Goal: Task Accomplishment & Management: Manage account settings

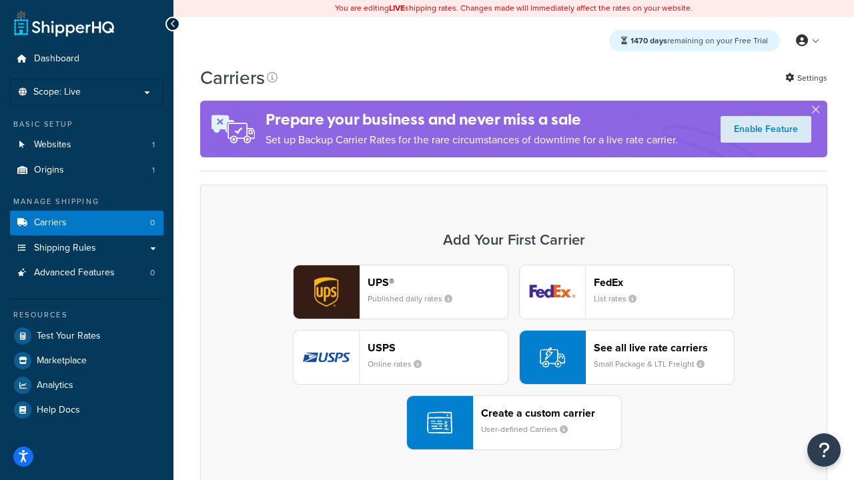
click at [514, 358] on div "UPS® Published daily rates FedEx List rates USPS Online rates See all live rate…" at bounding box center [513, 357] width 599 height 185
click at [664, 283] on header "FedEx" at bounding box center [664, 282] width 140 height 13
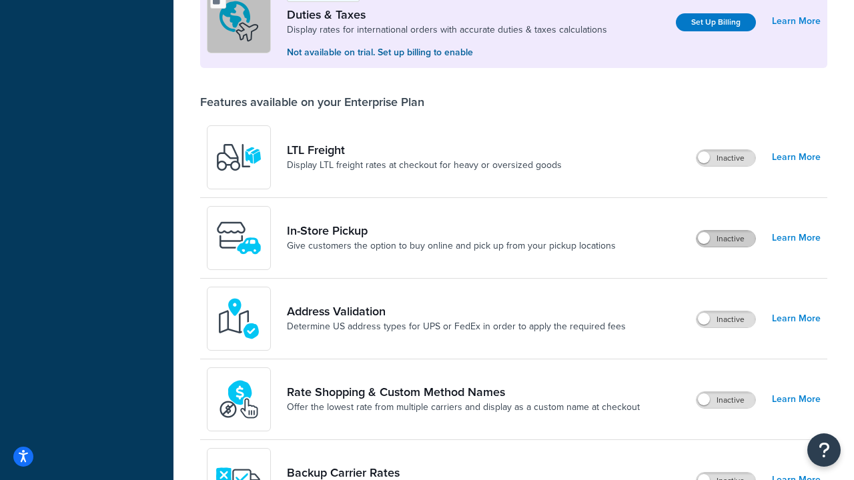
scroll to position [408, 0]
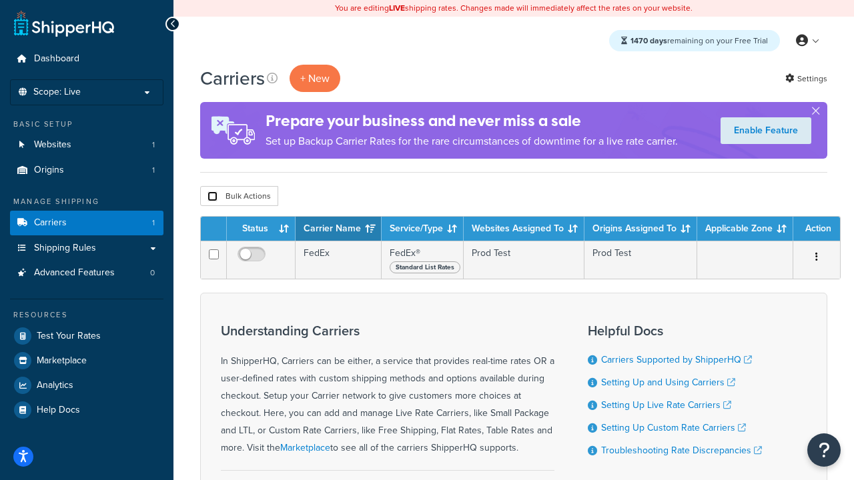
click at [212, 197] on input "checkbox" at bounding box center [212, 196] width 10 height 10
checkbox input "true"
click at [0, 0] on button "Delete" at bounding box center [0, 0] width 0 height 0
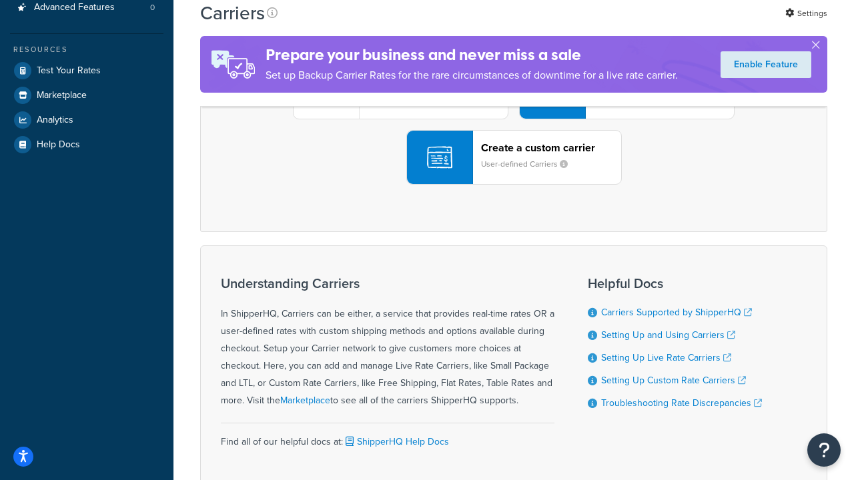
click at [514, 185] on div "UPS® Published daily rates FedEx List rates USPS Online rates See all live rate…" at bounding box center [513, 91] width 599 height 185
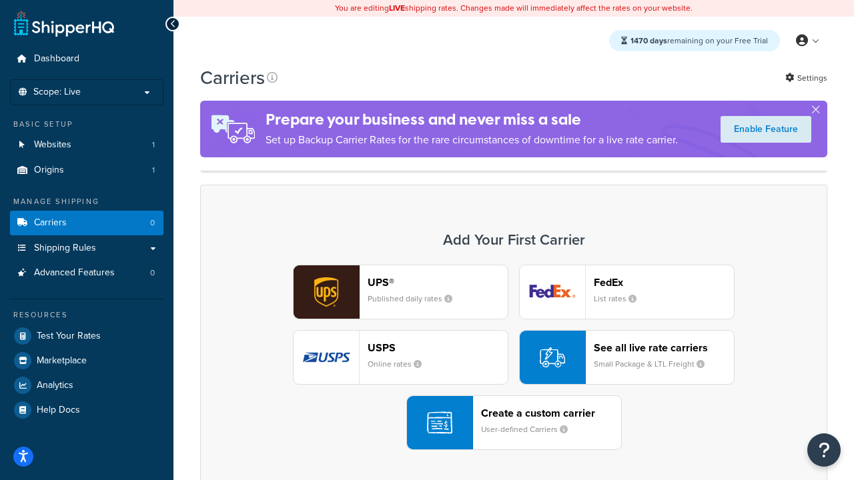
click at [664, 283] on header "FedEx" at bounding box center [664, 282] width 140 height 13
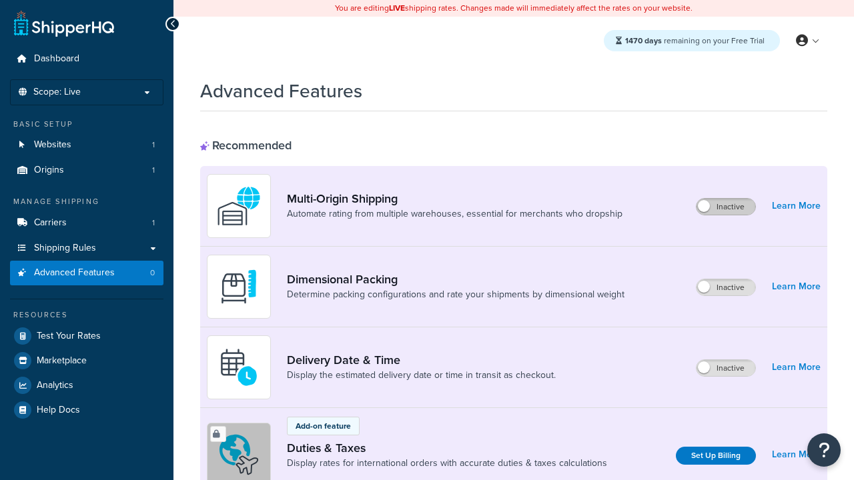
click at [726, 207] on label "Inactive" at bounding box center [725, 207] width 59 height 16
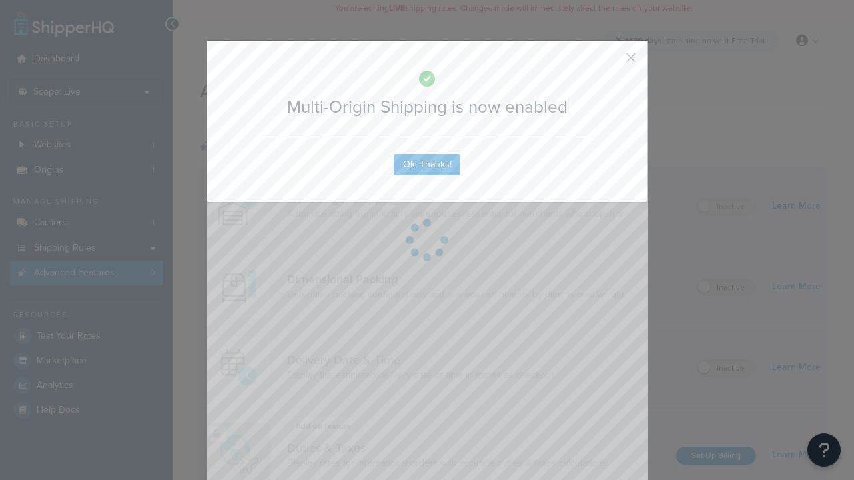
click at [611, 62] on button "button" at bounding box center [611, 62] width 3 height 3
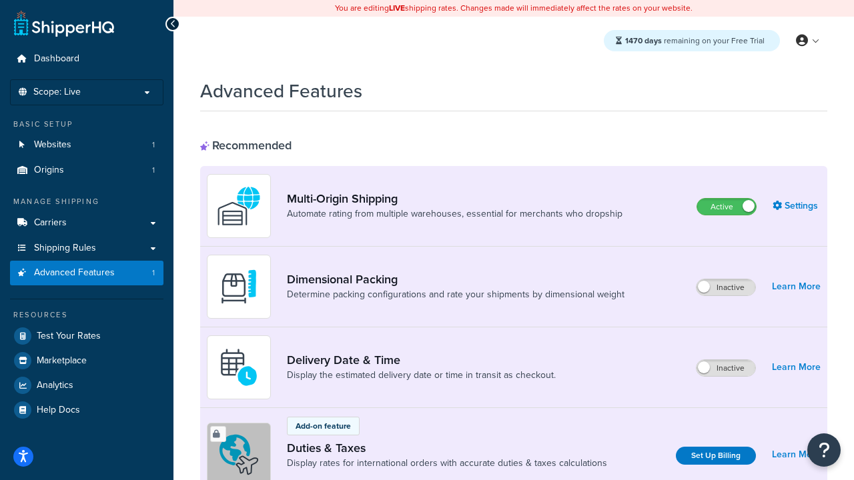
click at [726, 369] on label "Inactive" at bounding box center [725, 368] width 59 height 16
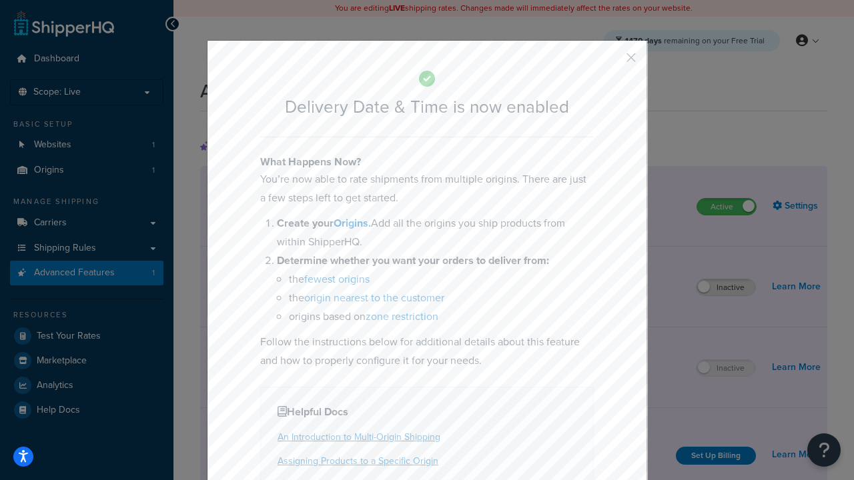
click at [611, 62] on button "button" at bounding box center [611, 62] width 3 height 3
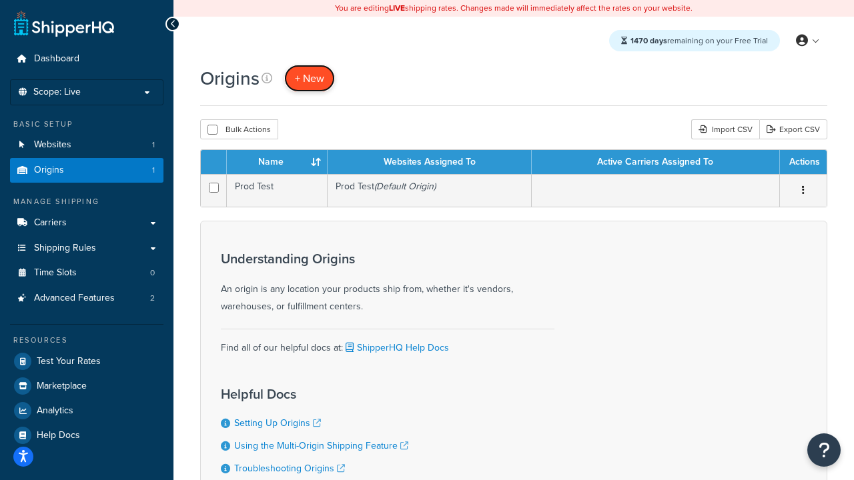
click at [309, 79] on span "+ New" at bounding box center [309, 78] width 29 height 15
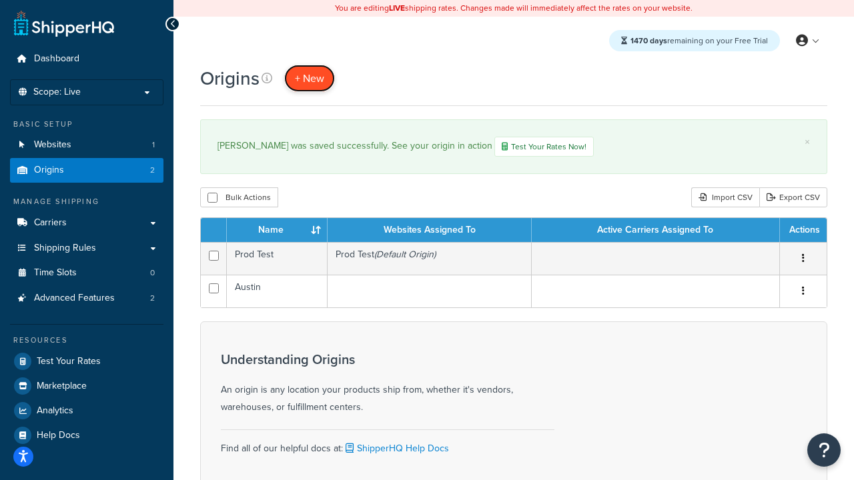
click at [309, 79] on span "+ New" at bounding box center [309, 78] width 29 height 15
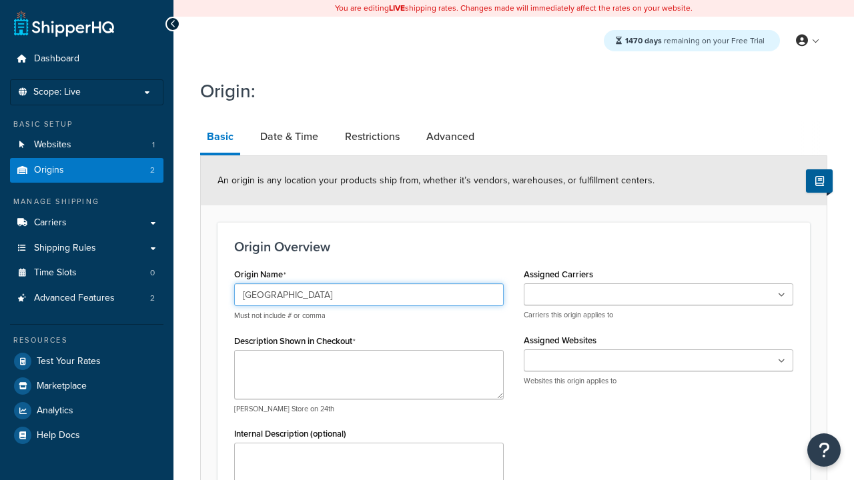
type input "[GEOGRAPHIC_DATA]"
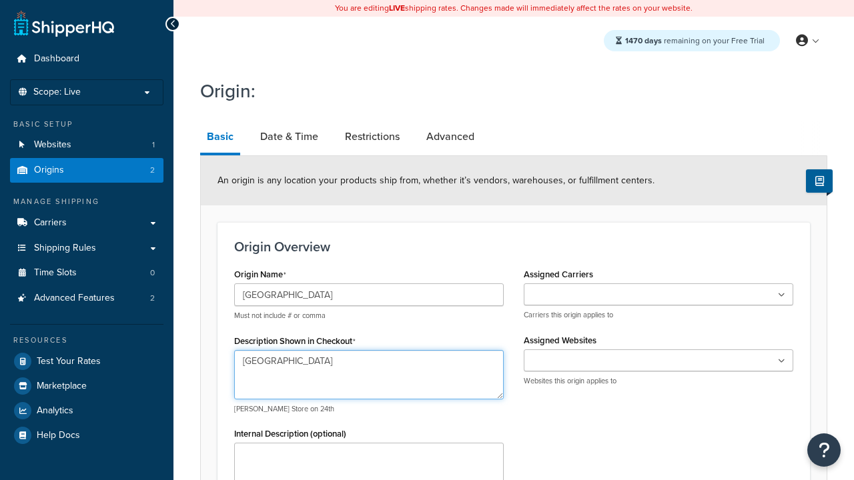
type textarea "[GEOGRAPHIC_DATA]"
type input "Test Street"
type input "Austin"
select select "43"
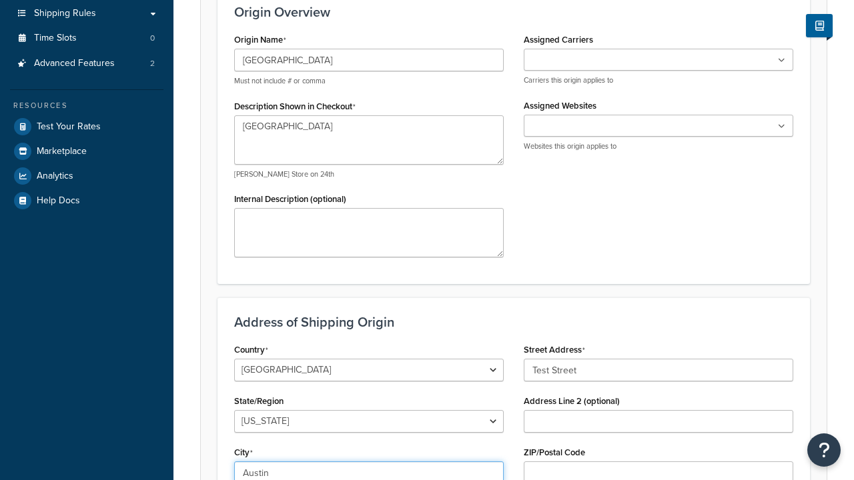
type input "Austin"
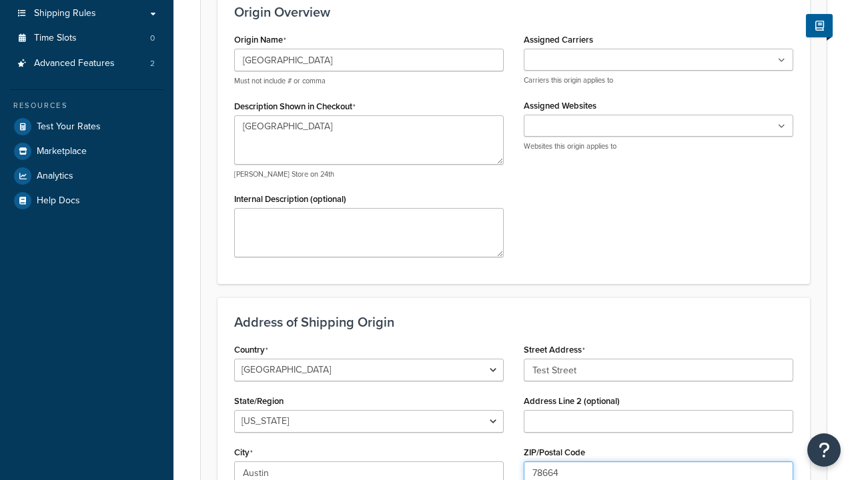
scroll to position [0, 0]
type input "78664"
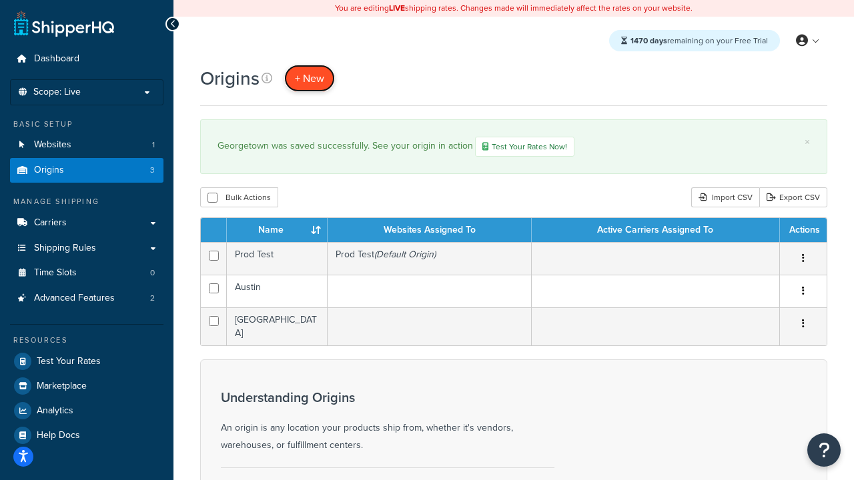
click at [309, 79] on span "+ New" at bounding box center [309, 78] width 29 height 15
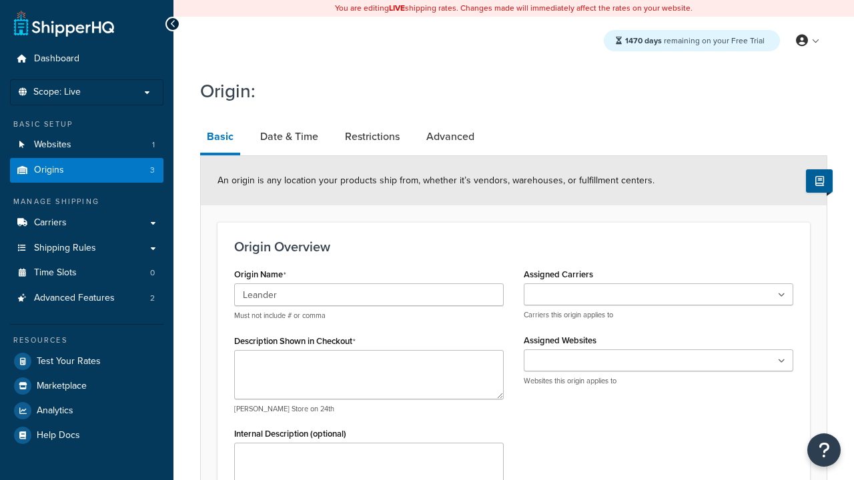
type input "Leander"
type textarea "Leander"
type input "Test Street"
type input "Austin"
select select "43"
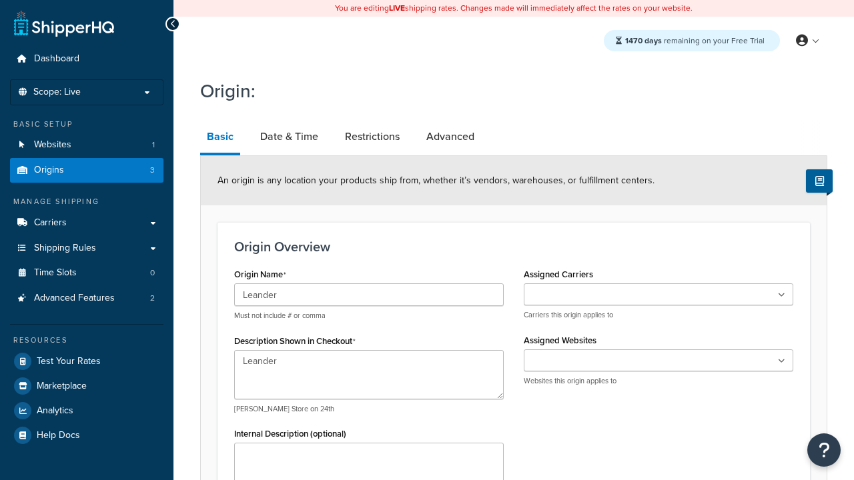
type input "Austin"
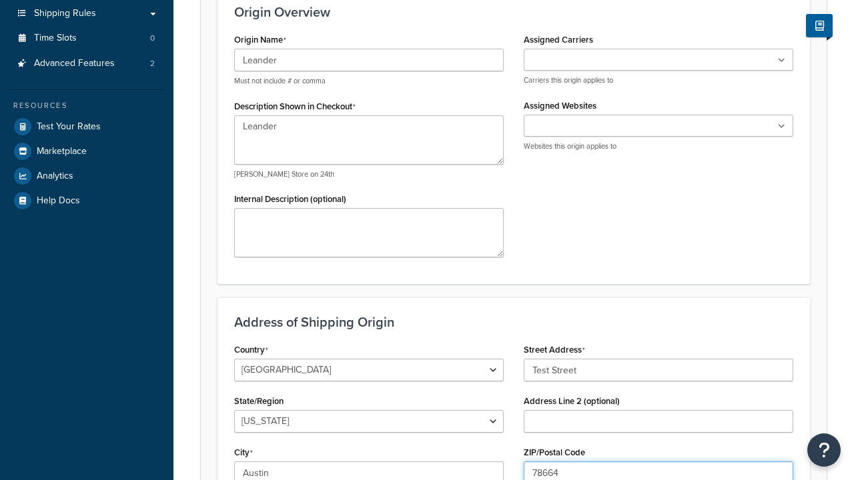
type input "78664"
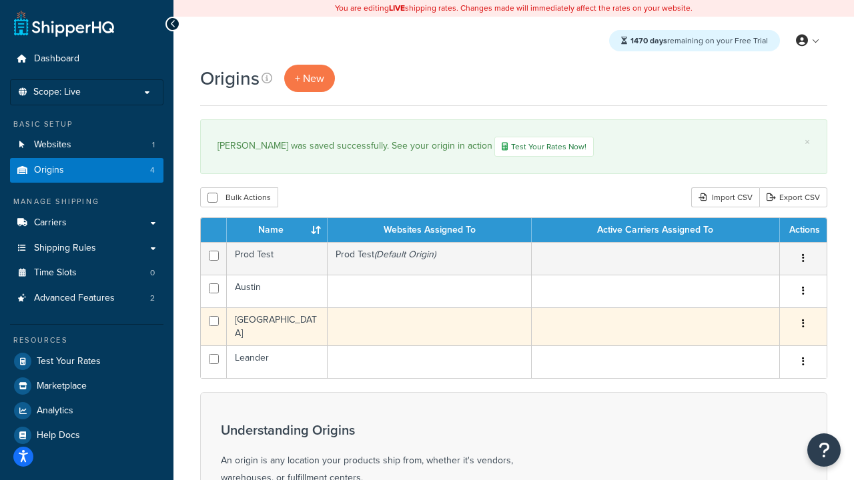
click at [803, 326] on icon "button" at bounding box center [803, 323] width 3 height 9
click at [0, 0] on link "Edit" at bounding box center [0, 0] width 0 height 0
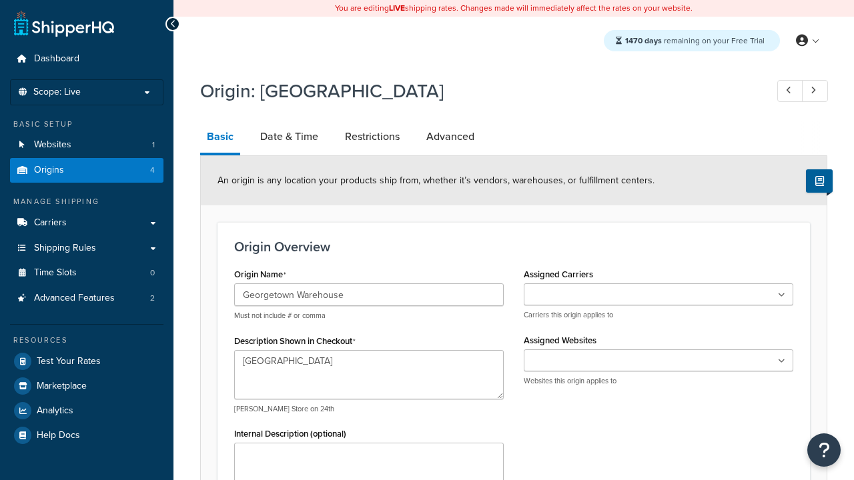
select select "43"
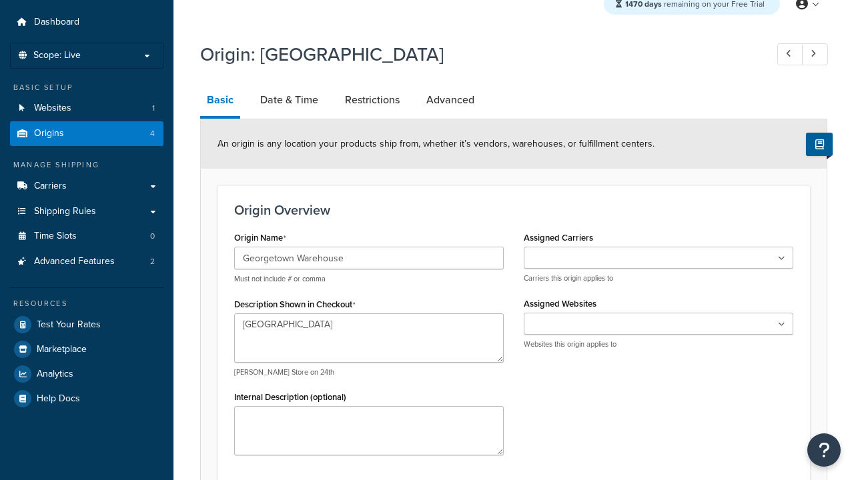
type input "Georgetown Warehouse"
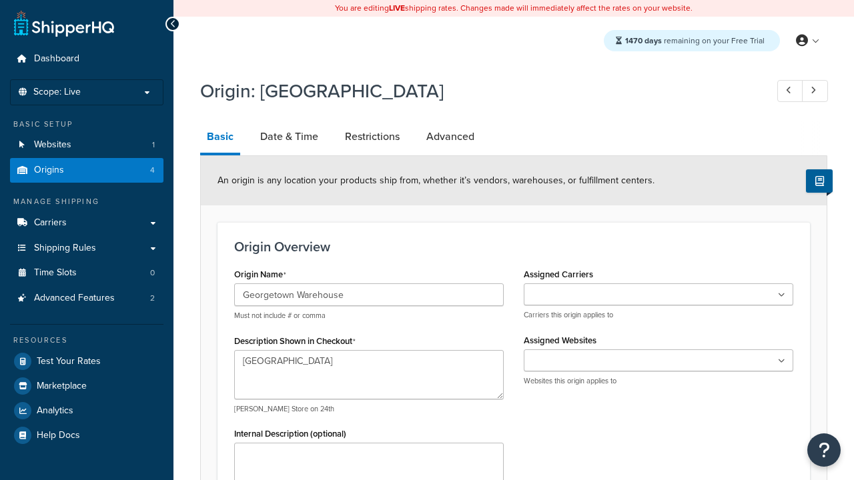
scroll to position [0, 0]
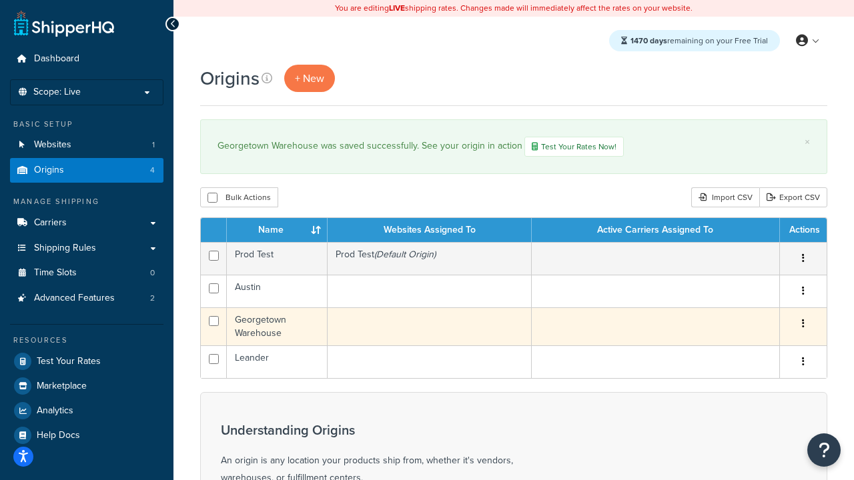
click at [803, 326] on icon "button" at bounding box center [803, 323] width 3 height 9
click at [0, 0] on link "Delete" at bounding box center [0, 0] width 0 height 0
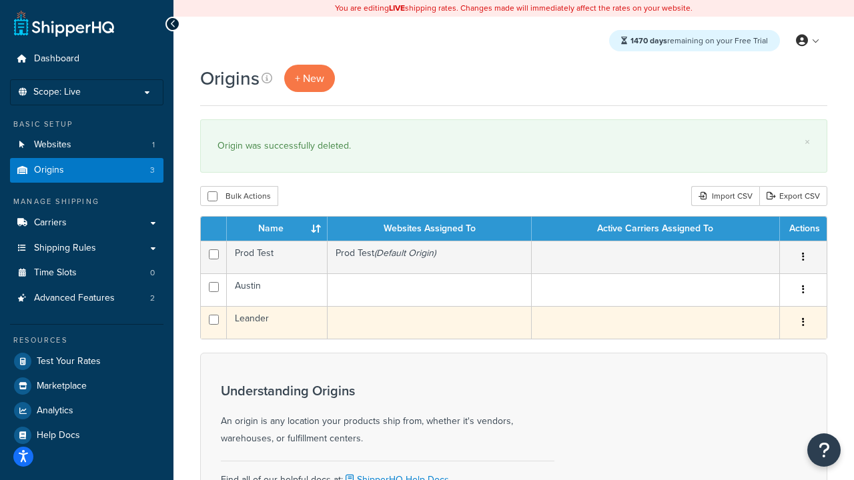
click at [803, 324] on icon "button" at bounding box center [803, 322] width 3 height 9
click at [0, 0] on link "Duplicate" at bounding box center [0, 0] width 0 height 0
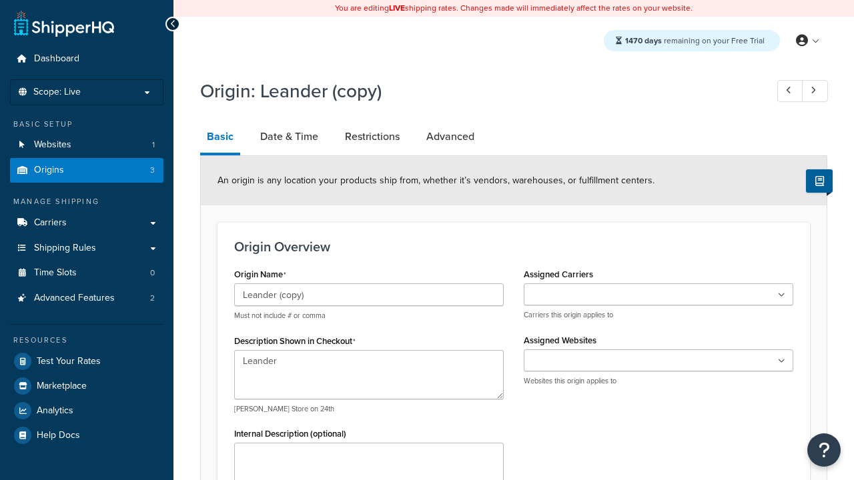
select select "43"
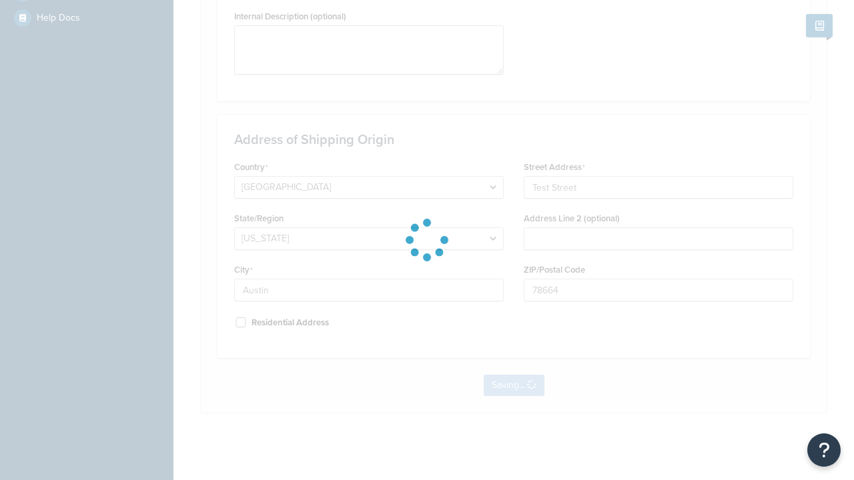
scroll to position [0, 0]
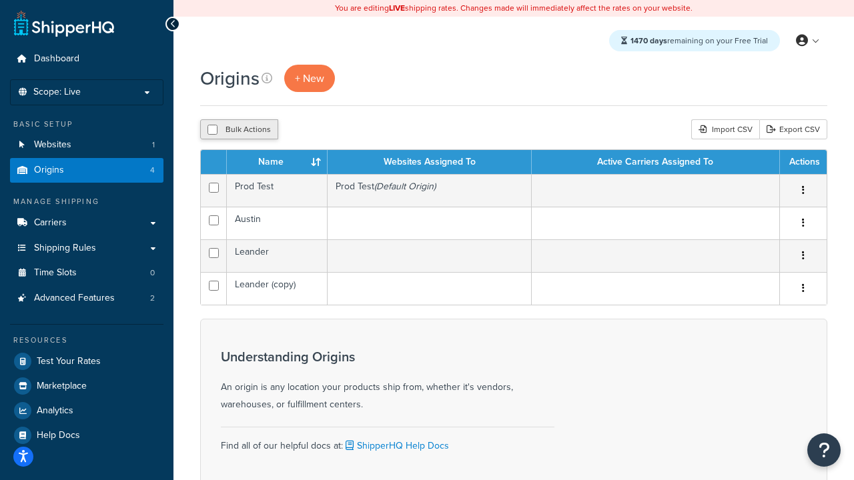
click at [212, 131] on input "checkbox" at bounding box center [212, 130] width 10 height 10
checkbox input "true"
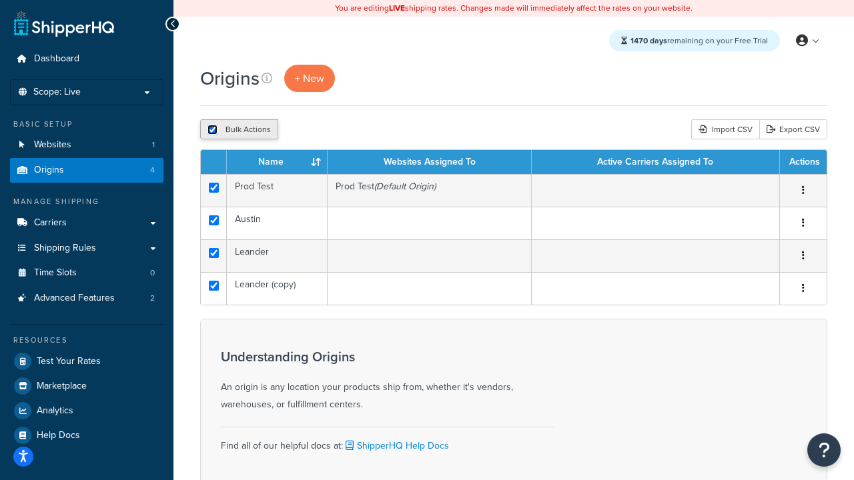
checkbox input "true"
click at [355, 131] on button "Delete" at bounding box center [356, 129] width 46 height 20
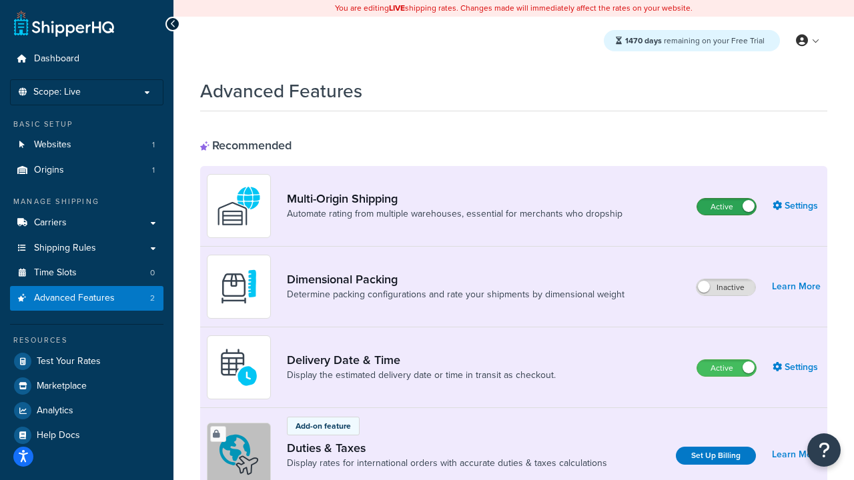
click at [726, 207] on label "Active" at bounding box center [726, 207] width 59 height 16
click at [726, 369] on label "Active" at bounding box center [726, 368] width 59 height 16
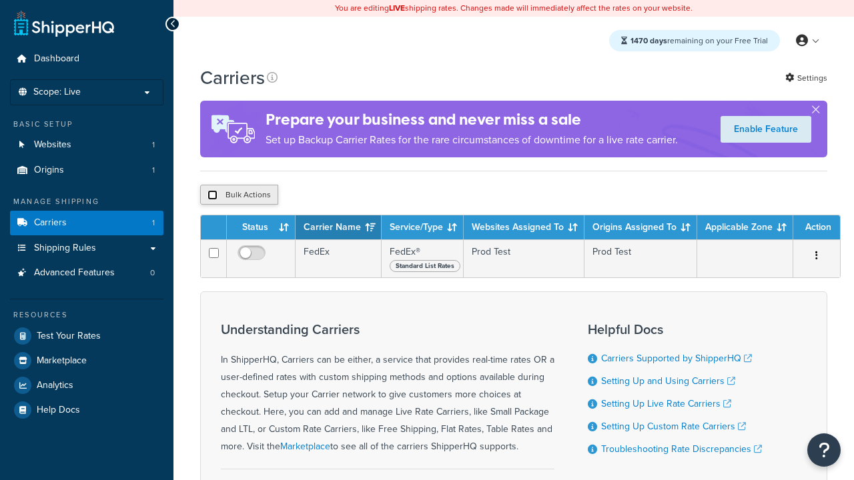
click at [212, 196] on input "checkbox" at bounding box center [212, 195] width 10 height 10
checkbox input "true"
click at [0, 0] on button "Delete" at bounding box center [0, 0] width 0 height 0
